Goal: Information Seeking & Learning: Learn about a topic

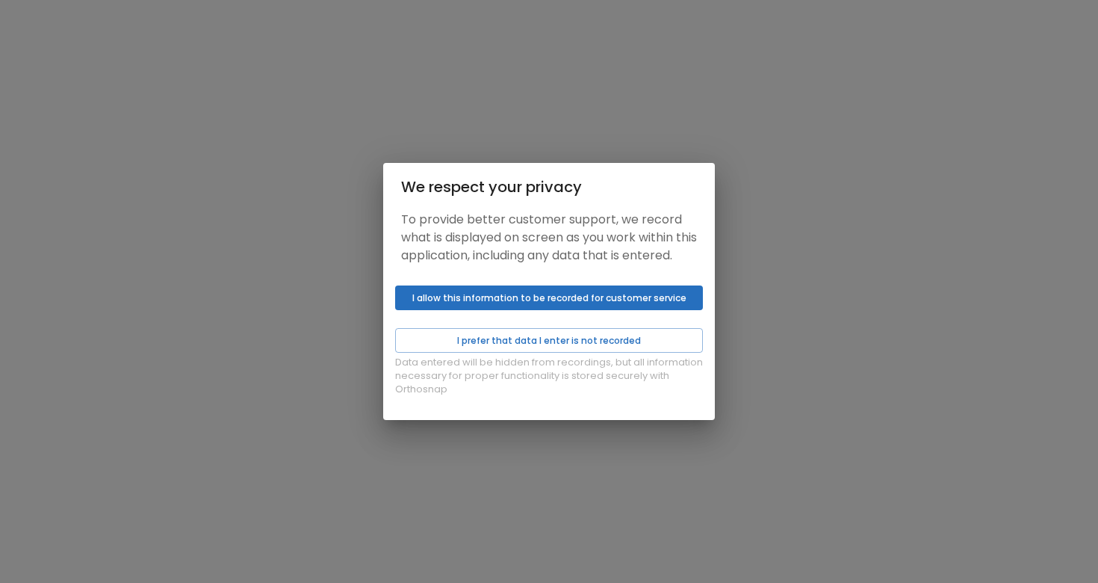
click at [543, 304] on button "I allow this information to be recorded for customer service" at bounding box center [549, 297] width 308 height 25
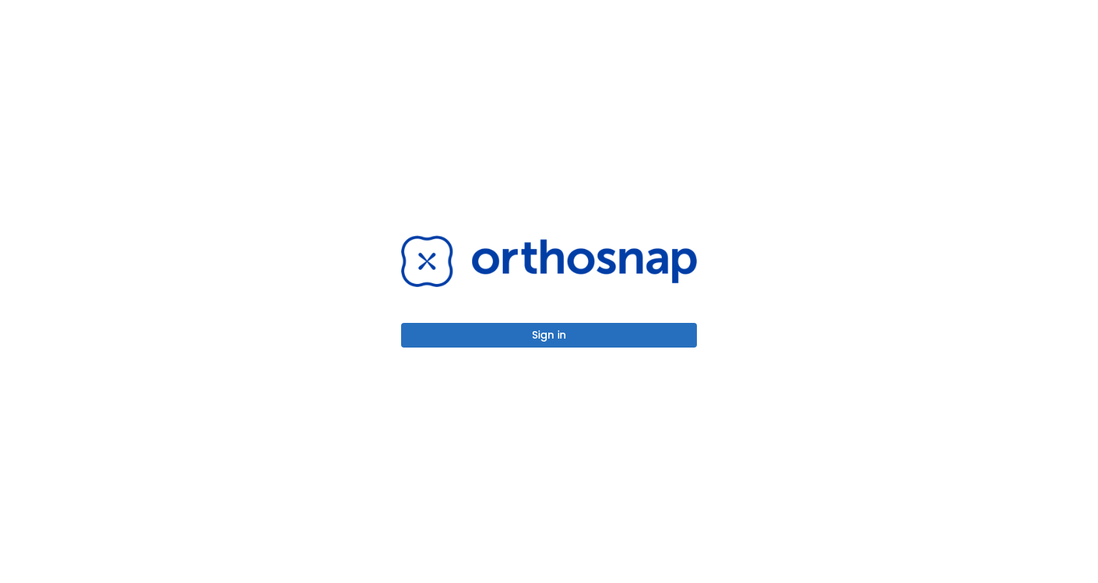
click at [537, 339] on button "Sign in" at bounding box center [549, 335] width 296 height 25
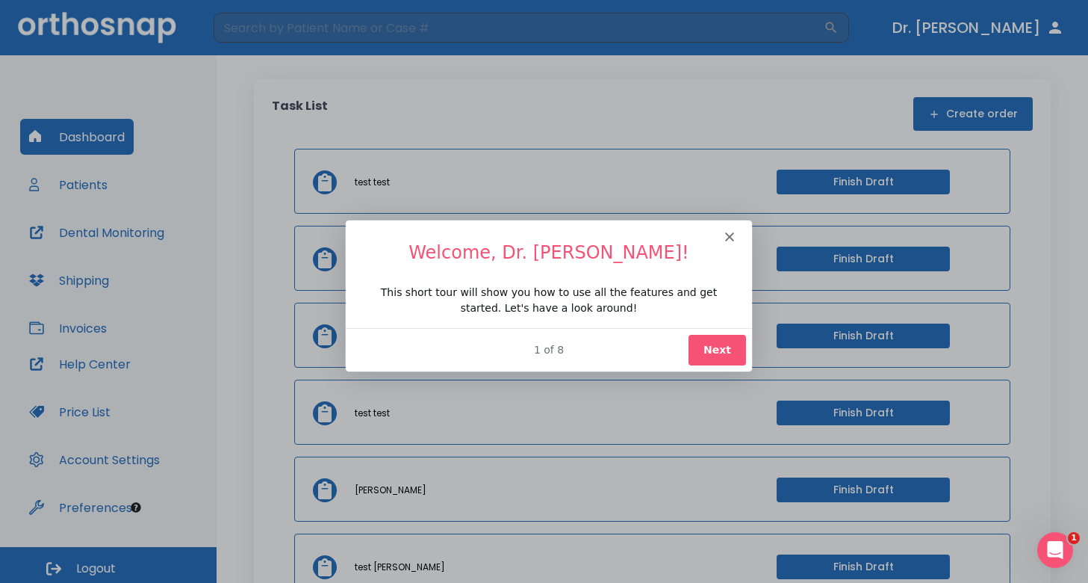
click at [729, 240] on h1 "Welcome, Dr. [PERSON_NAME]!" at bounding box center [547, 256] width 370 height 33
click at [727, 232] on icon "Close" at bounding box center [728, 236] width 9 height 9
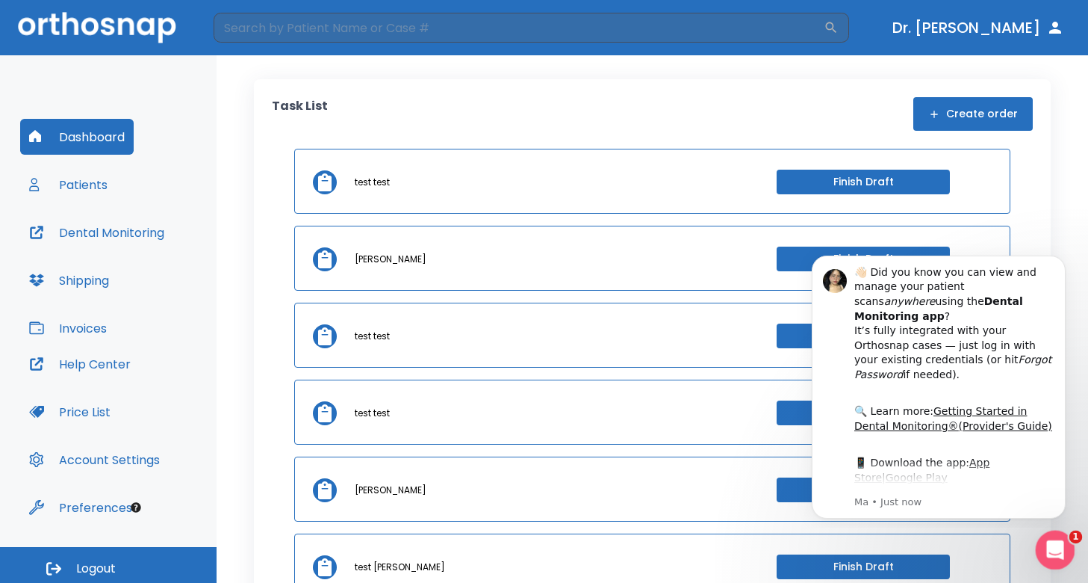
click at [1061, 550] on icon "Open Intercom Messenger" at bounding box center [1053, 547] width 25 height 25
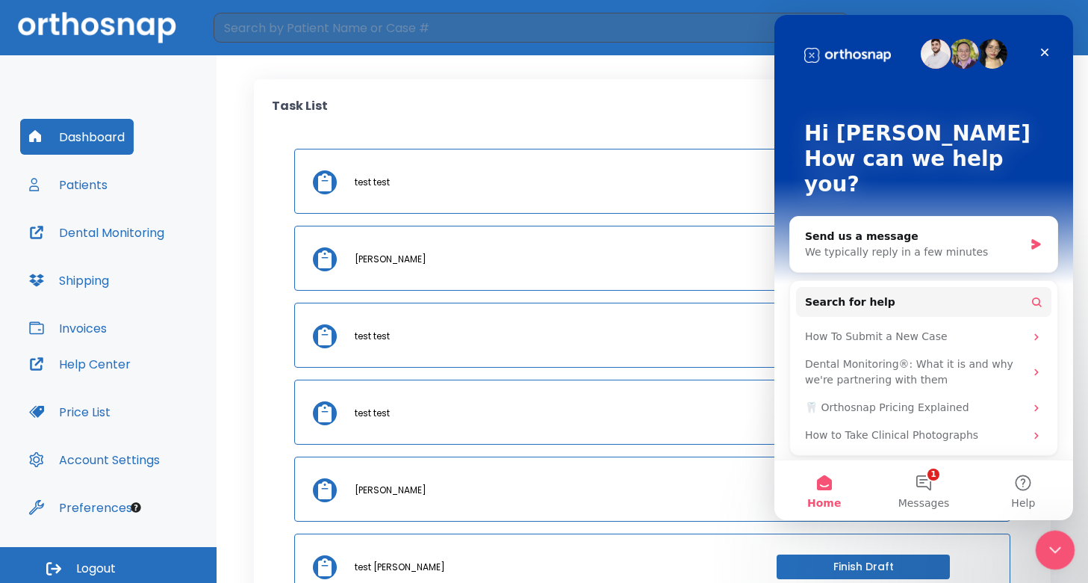
click at [1055, 548] on icon "Close Intercom Messenger" at bounding box center [1053, 547] width 10 height 6
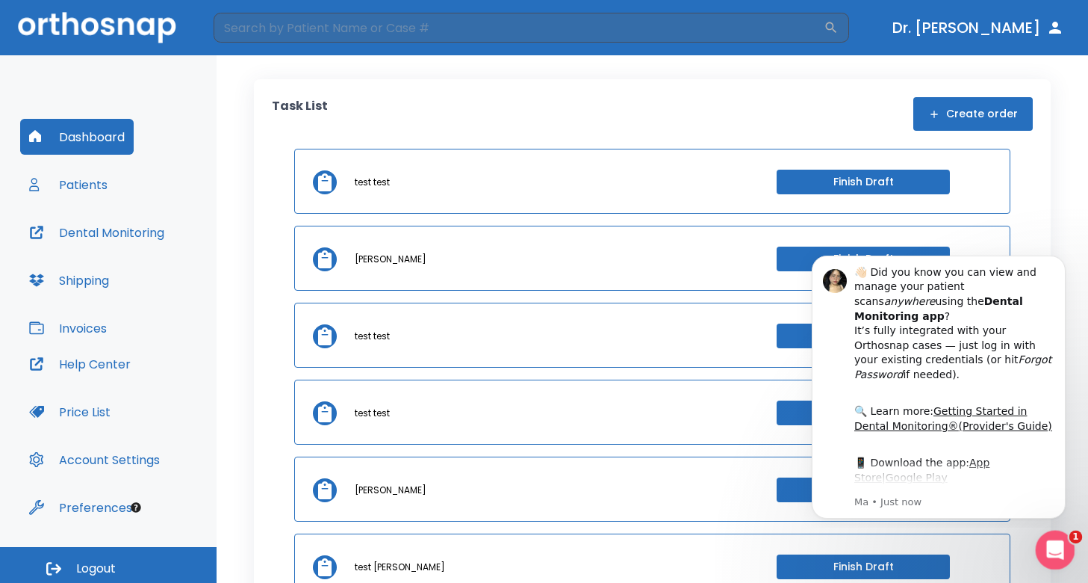
click at [1054, 548] on icon "Open Intercom Messenger" at bounding box center [1053, 547] width 10 height 12
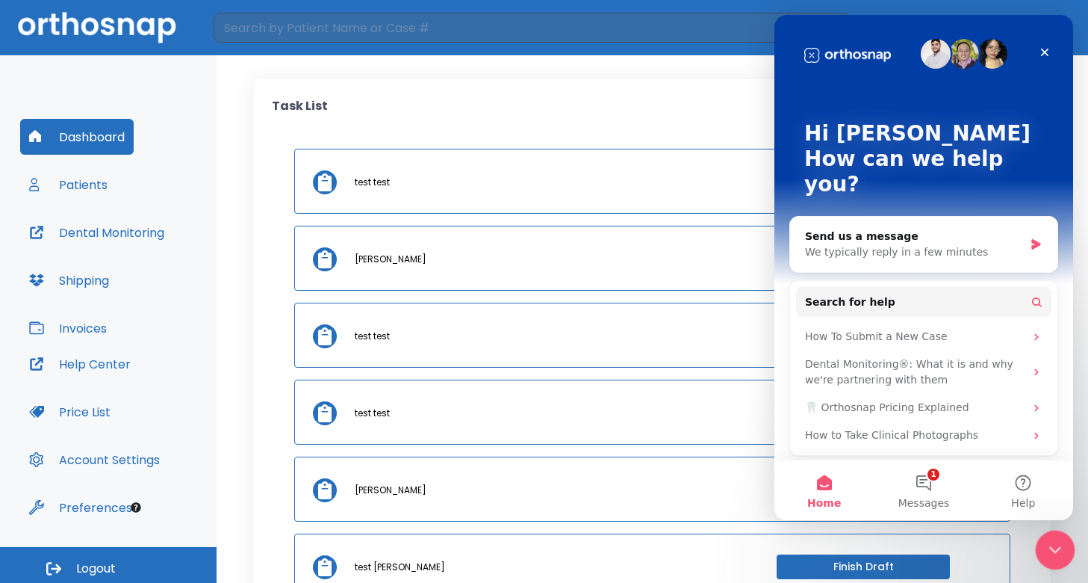
click at [1052, 546] on icon "Close Intercom Messenger" at bounding box center [1053, 547] width 18 height 18
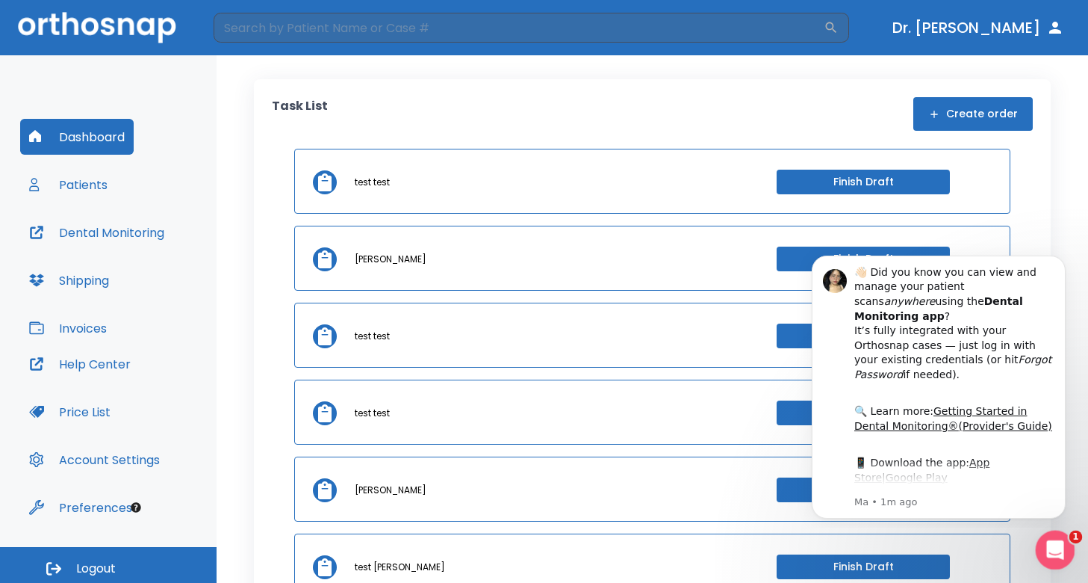
click at [1044, 541] on div "Open Intercom Messenger" at bounding box center [1052, 547] width 49 height 49
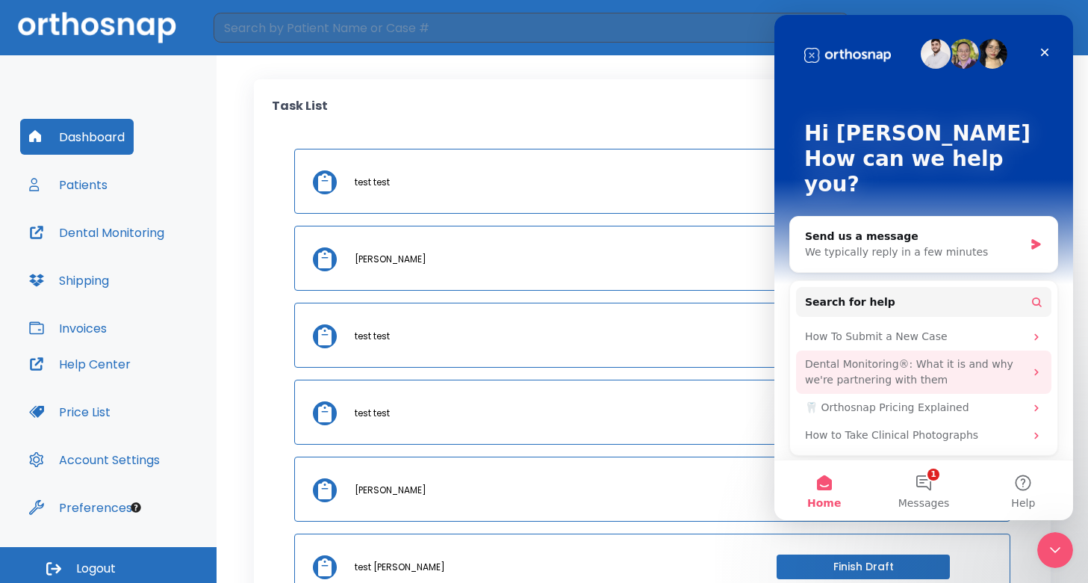
scroll to position [4, 0]
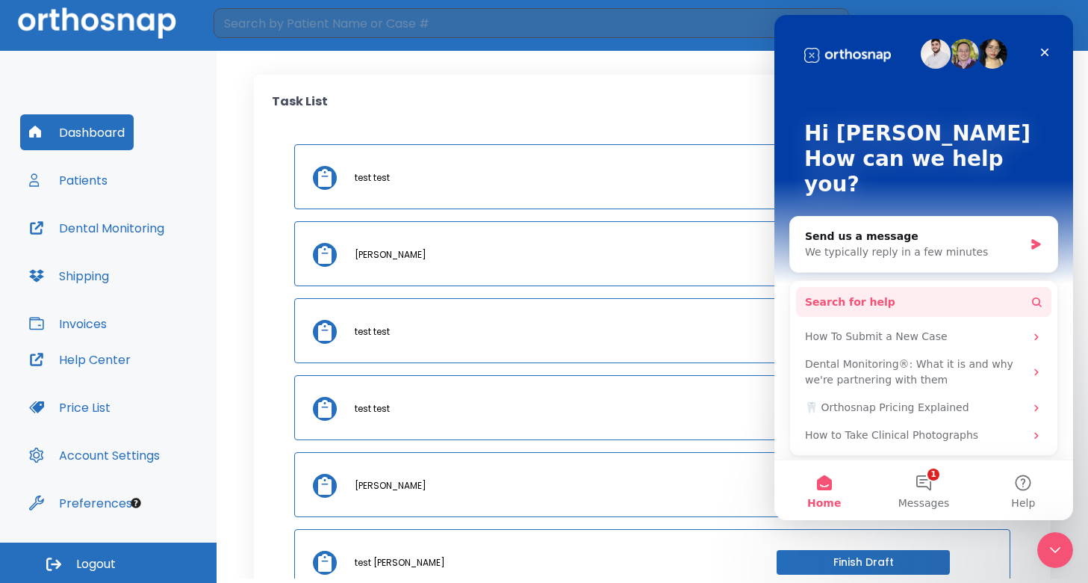
click at [897, 287] on button "Search for help" at bounding box center [923, 302] width 255 height 30
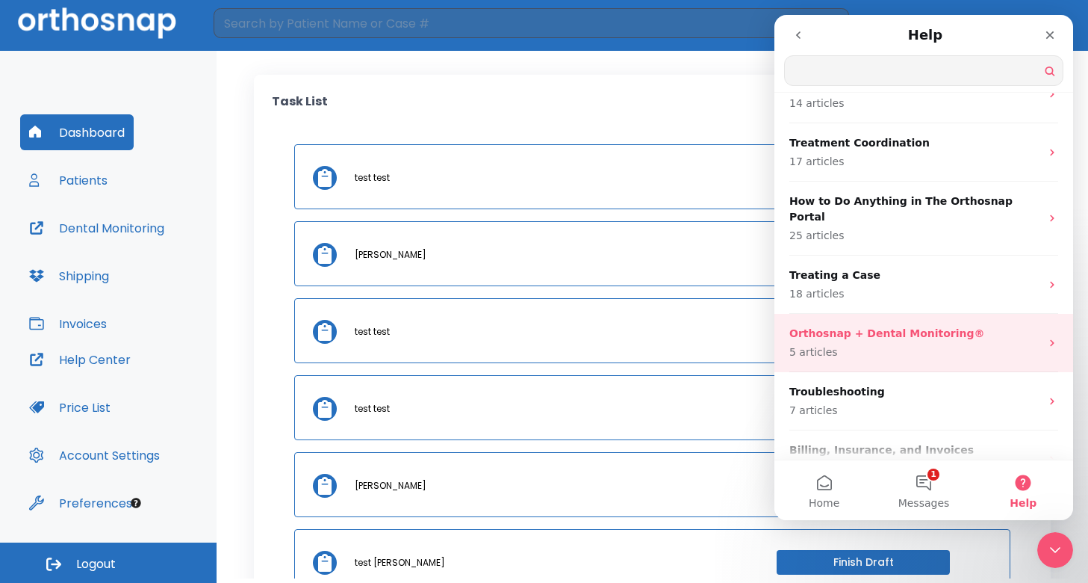
scroll to position [0, 0]
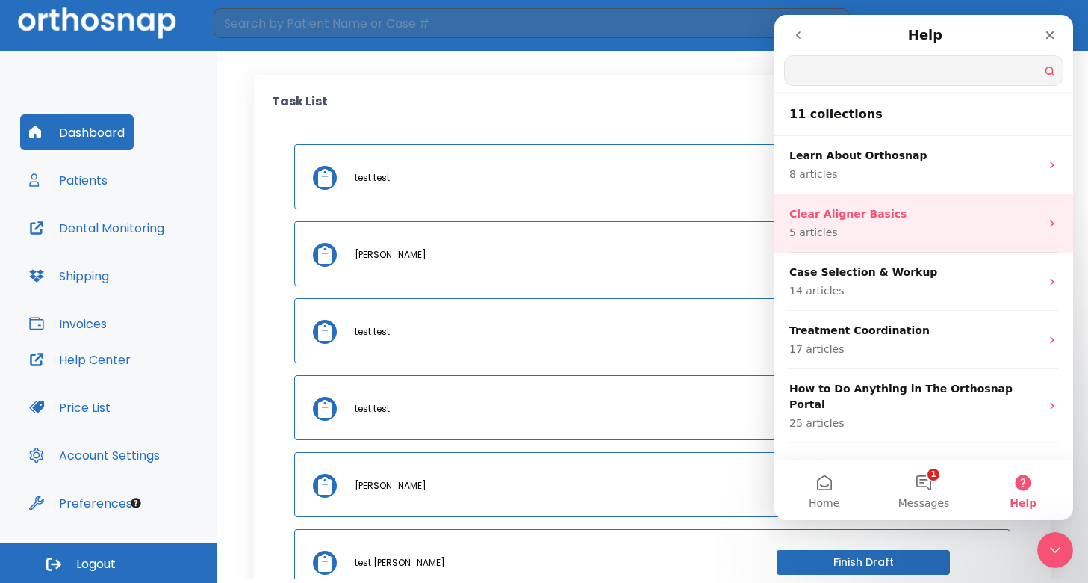
click at [873, 213] on p "Clear Aligner Basics" at bounding box center [914, 214] width 251 height 16
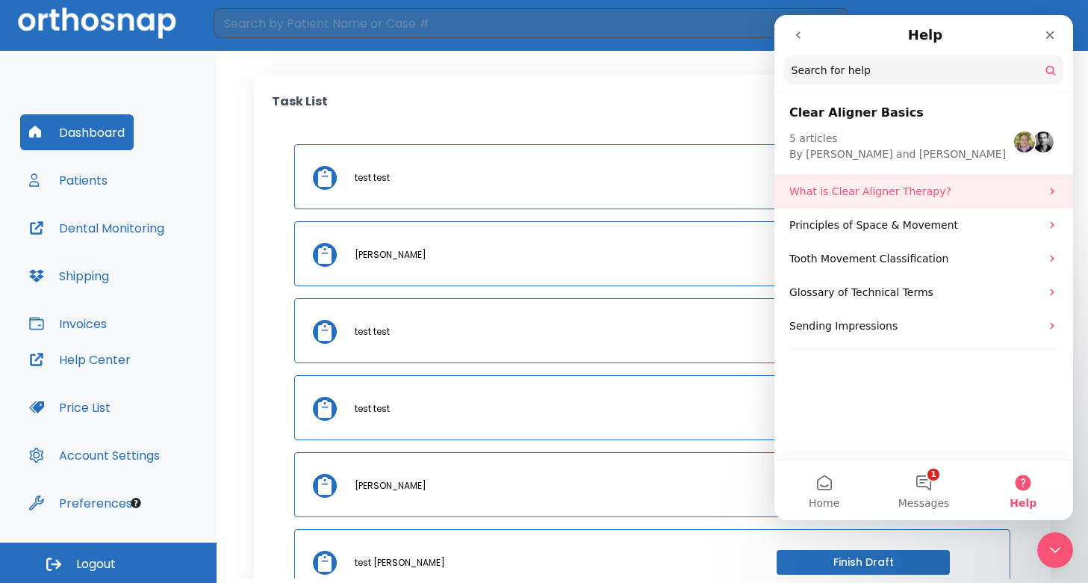
click at [881, 196] on p "What is Clear Aligner Therapy?" at bounding box center [914, 192] width 251 height 16
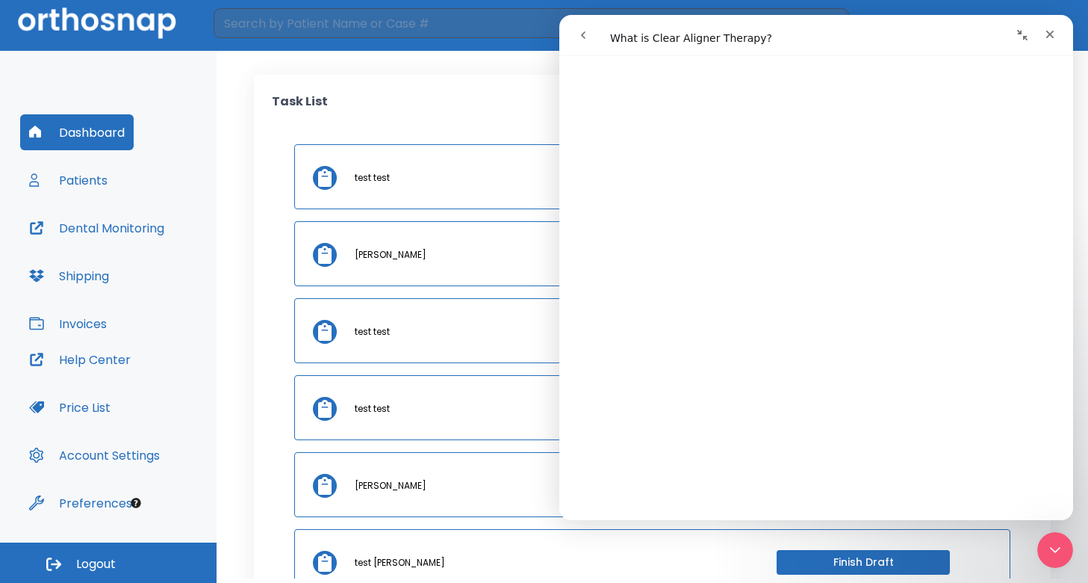
scroll to position [269, 0]
